Goal: Transaction & Acquisition: Purchase product/service

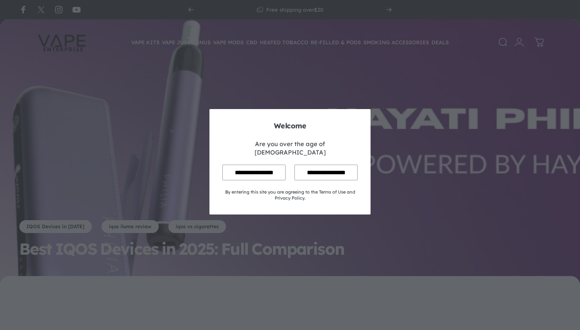
click at [264, 173] on input "**********" at bounding box center [253, 173] width 63 height 16
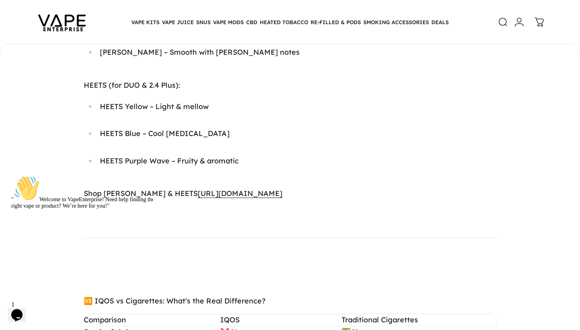
scroll to position [1935, 0]
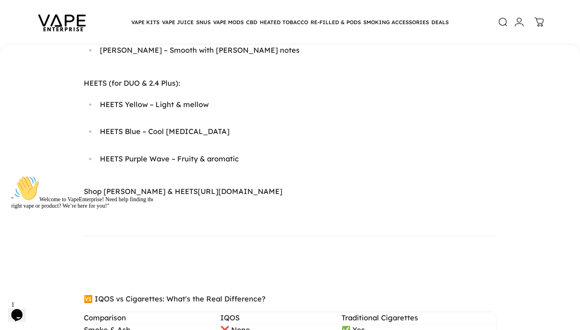
click at [207, 187] on link "https://vapeenterprise.co.uk/collections/shop-all-iqos" at bounding box center [240, 191] width 85 height 9
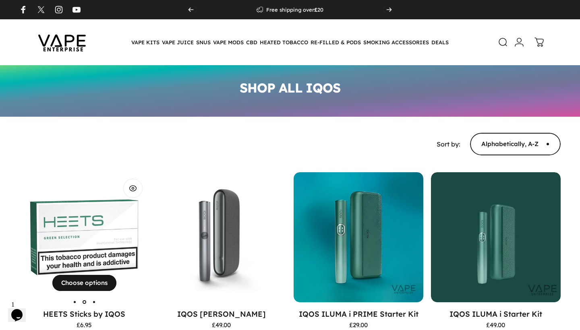
click at [84, 224] on img "HEETS Sticks by IQOS" at bounding box center [84, 237] width 130 height 130
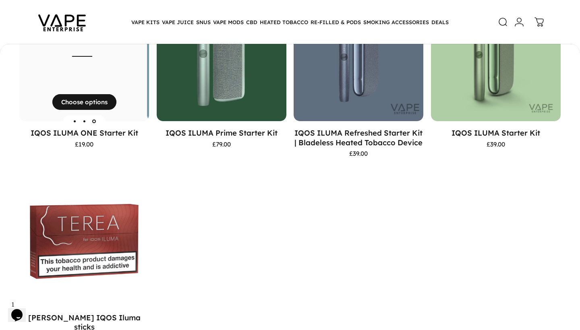
scroll to position [365, 0]
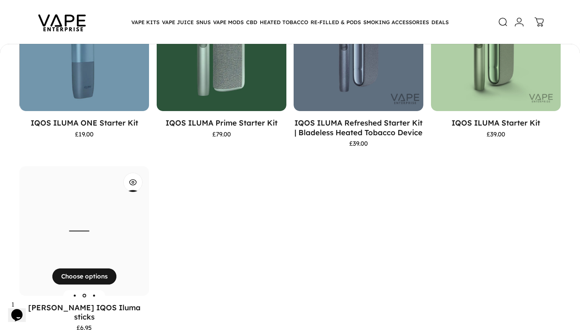
click at [102, 215] on img "TEREA IQOS Iluma sticks" at bounding box center [80, 231] width 130 height 130
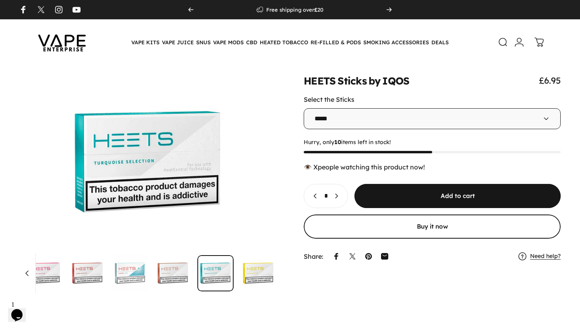
select select "****"
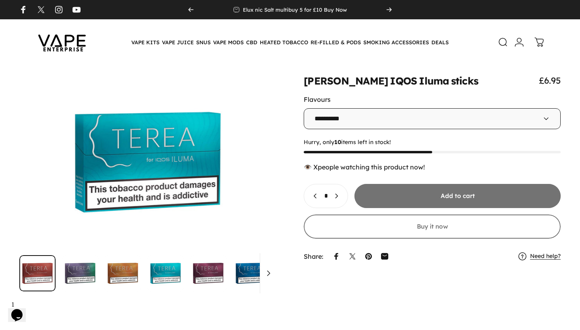
scroll to position [0, 257]
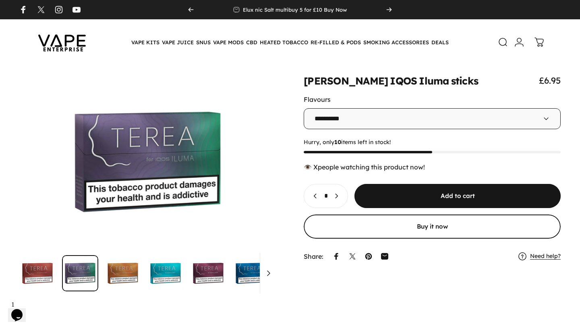
select select "**********"
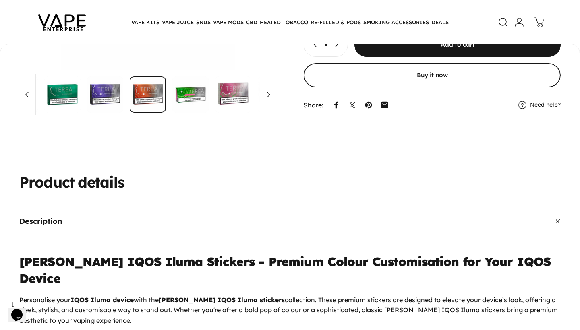
scroll to position [169, 0]
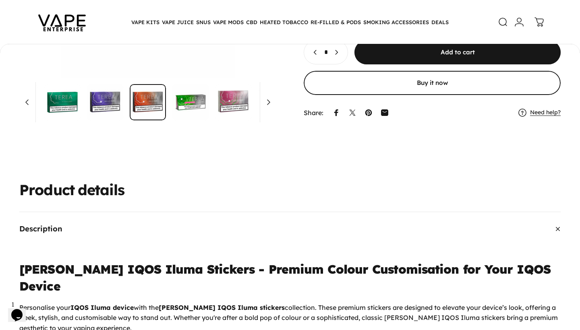
click at [270, 120] on img "Go to item" at bounding box center [276, 102] width 36 height 36
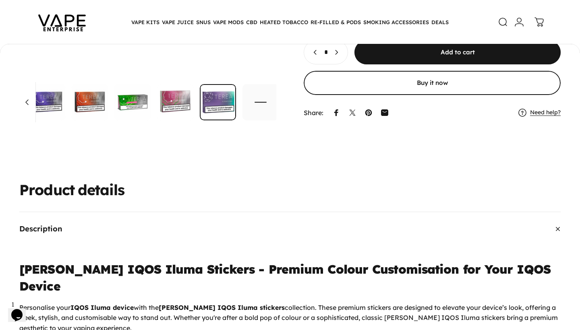
scroll to position [0, 377]
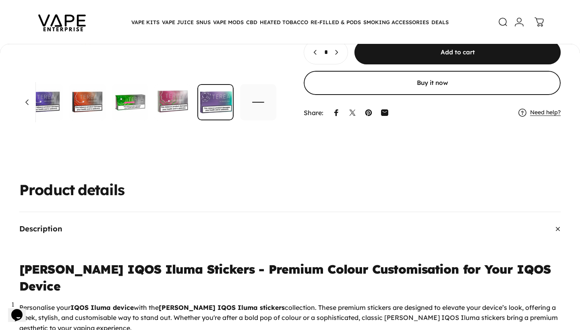
click at [266, 120] on img "Go to item" at bounding box center [258, 102] width 36 height 36
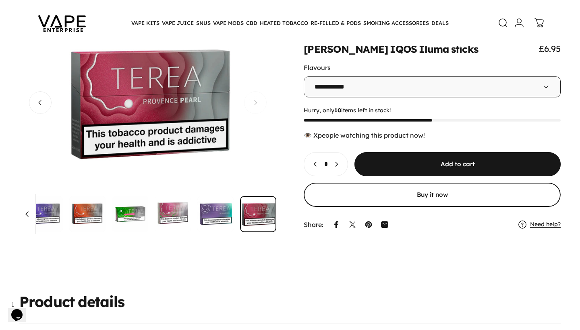
scroll to position [58, 0]
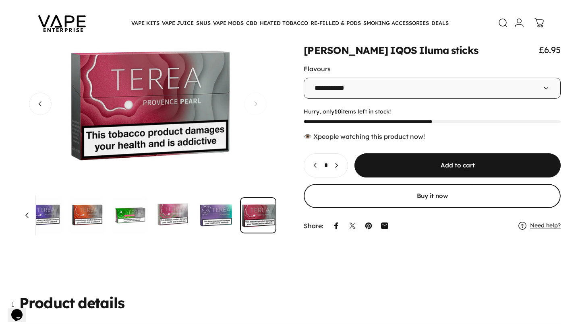
click at [52, 234] on img "Go to item" at bounding box center [45, 215] width 36 height 36
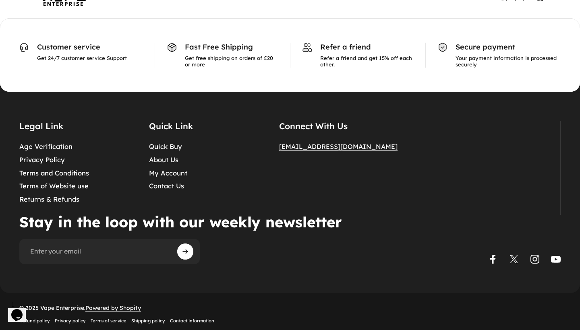
scroll to position [2448, 0]
